Goal: Task Accomplishment & Management: Use online tool/utility

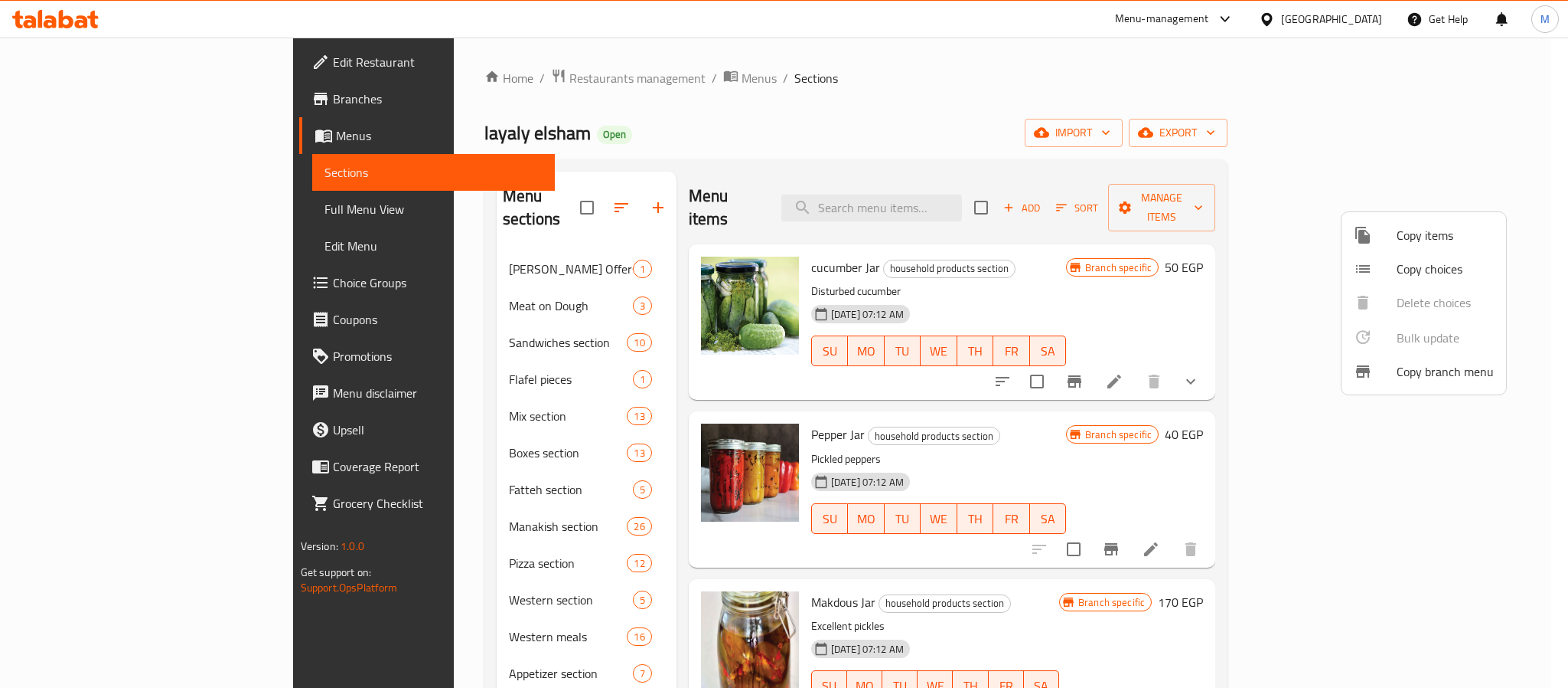
click at [980, 96] on div at bounding box center [784, 344] width 1568 height 688
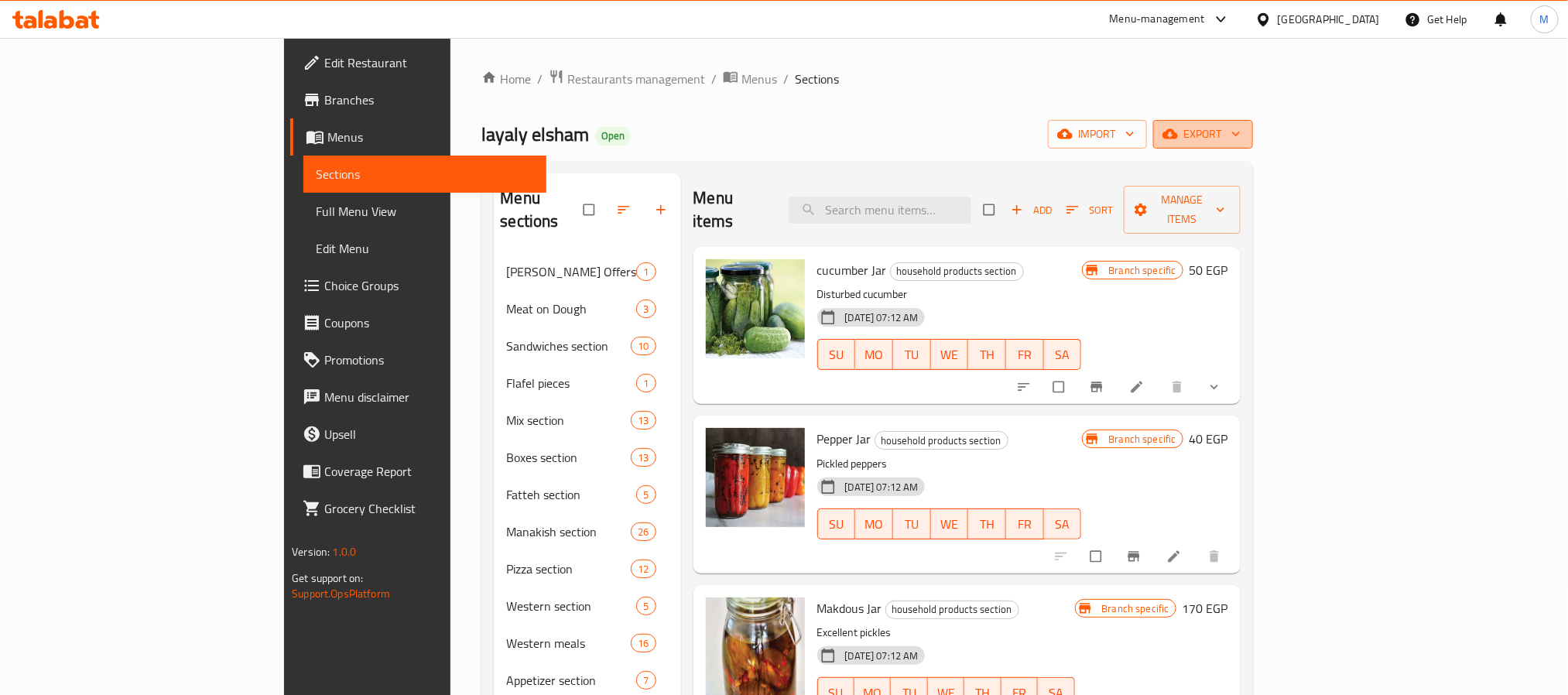
click at [1241, 135] on span "export" at bounding box center [1203, 134] width 75 height 20
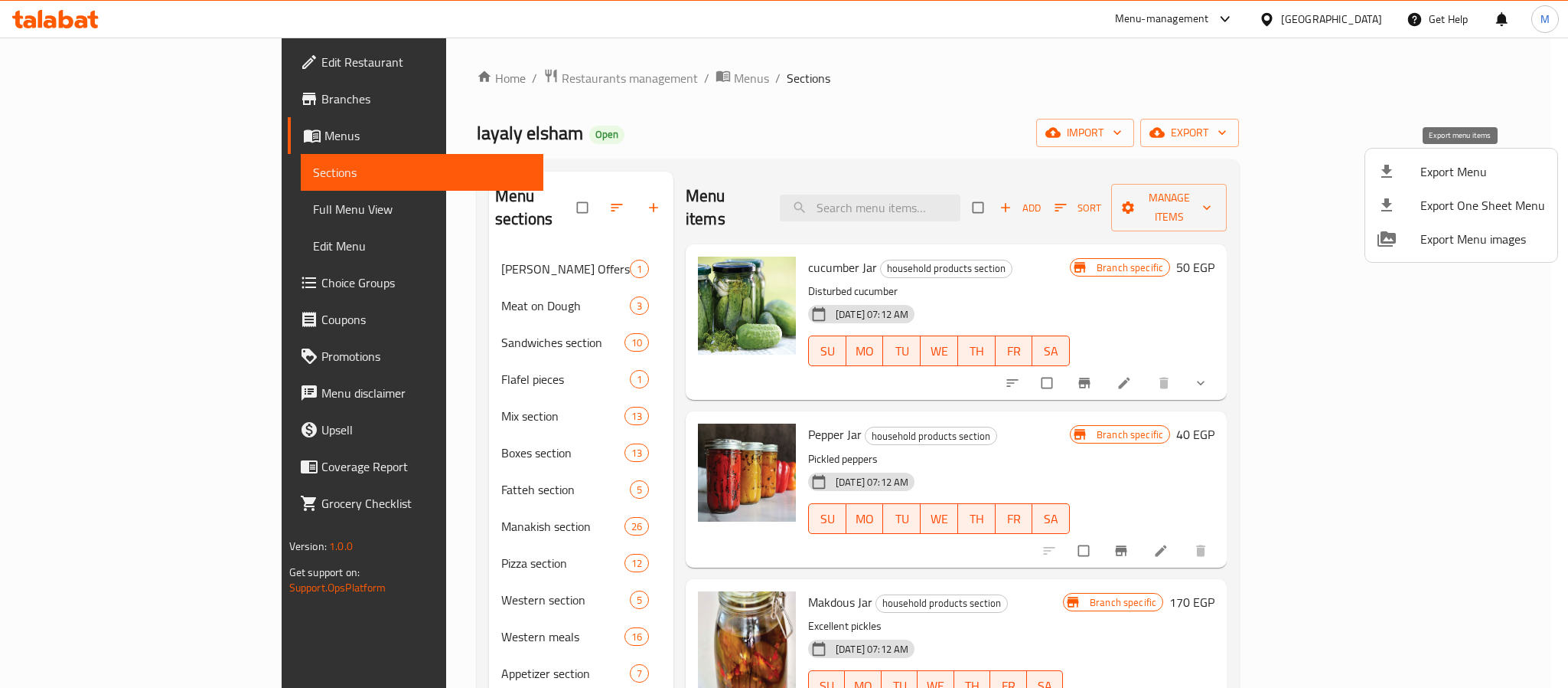
click at [1452, 185] on li "Export Menu" at bounding box center [1461, 171] width 192 height 33
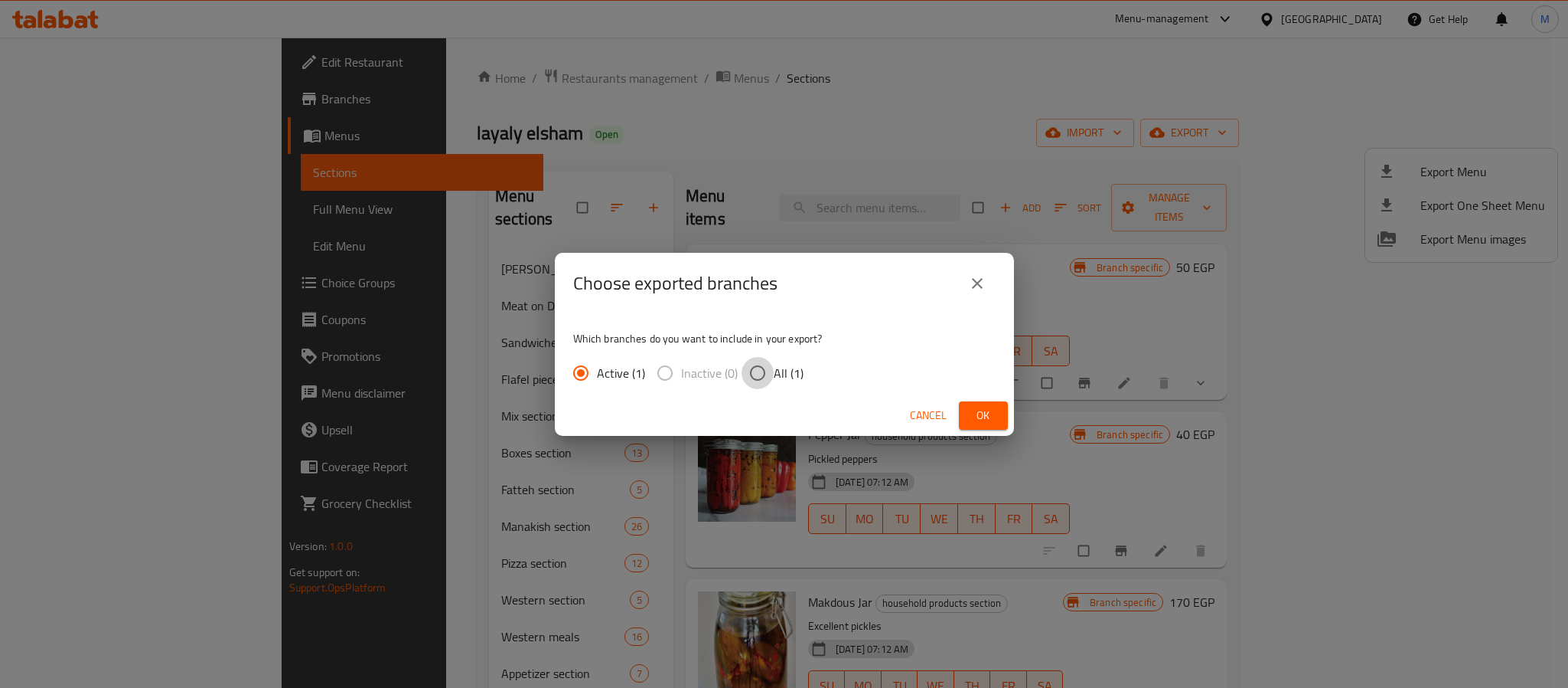
click at [760, 368] on input "All (1)" at bounding box center [757, 372] width 32 height 32
radio input "true"
click at [976, 399] on div "Cancel Ok" at bounding box center [784, 415] width 459 height 40
click at [983, 406] on span "Ok" at bounding box center [984, 415] width 25 height 19
